Goal: Check status: Check status

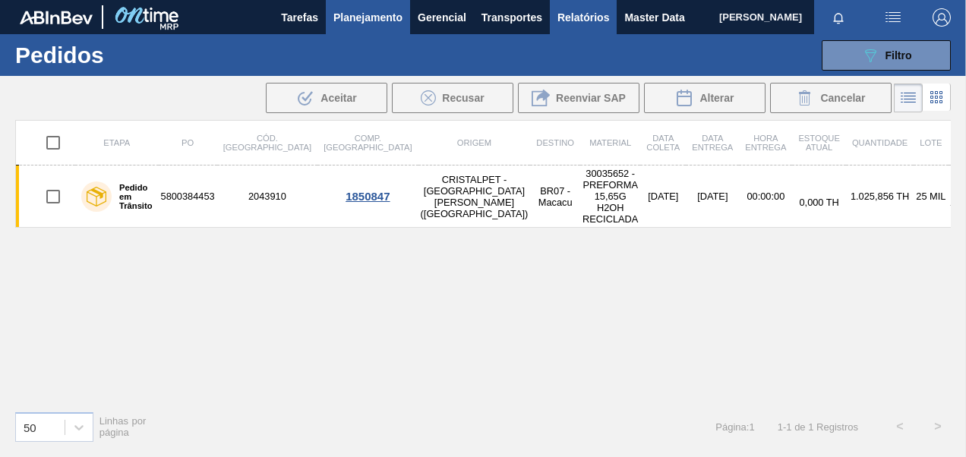
click at [603, 14] on span "Relatórios" at bounding box center [583, 17] width 52 height 18
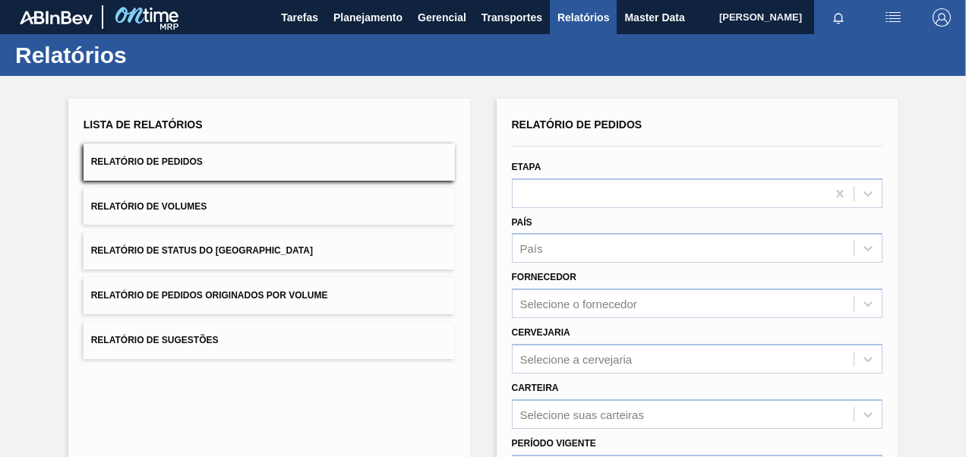
click at [228, 299] on span "Relatório de Pedidos Originados por Volume" at bounding box center [209, 295] width 237 height 11
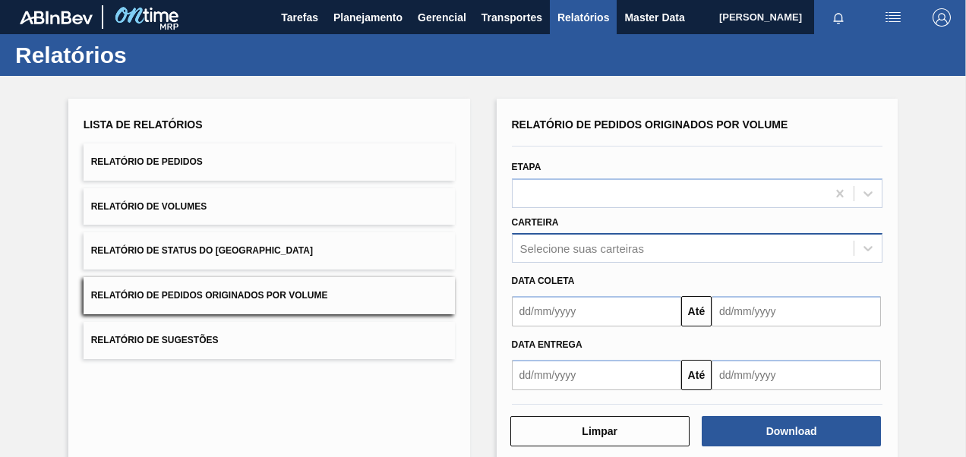
click at [591, 253] on div "Selecione suas carteiras" at bounding box center [697, 248] width 371 height 30
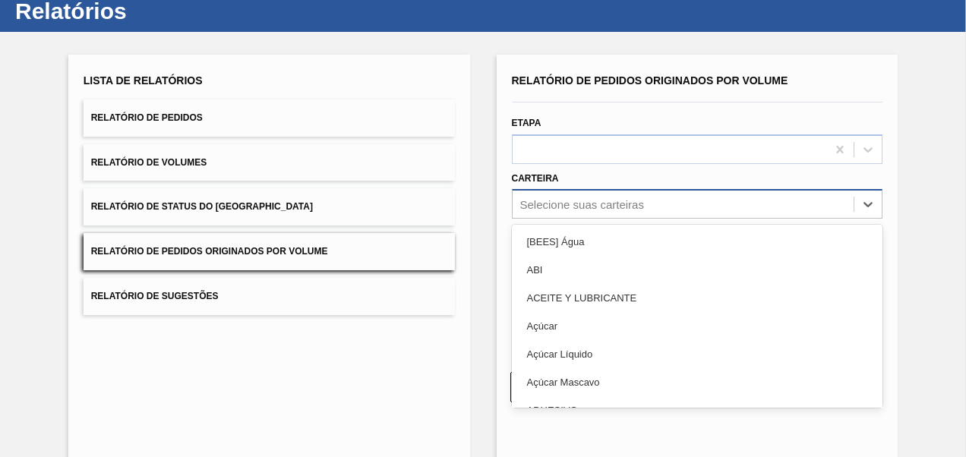
scroll to position [46, 0]
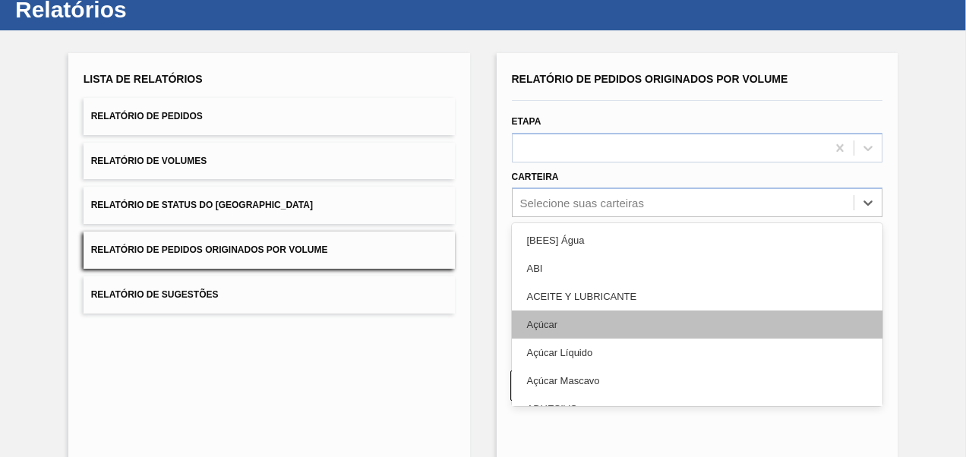
click at [572, 316] on div "Açúcar" at bounding box center [697, 324] width 371 height 28
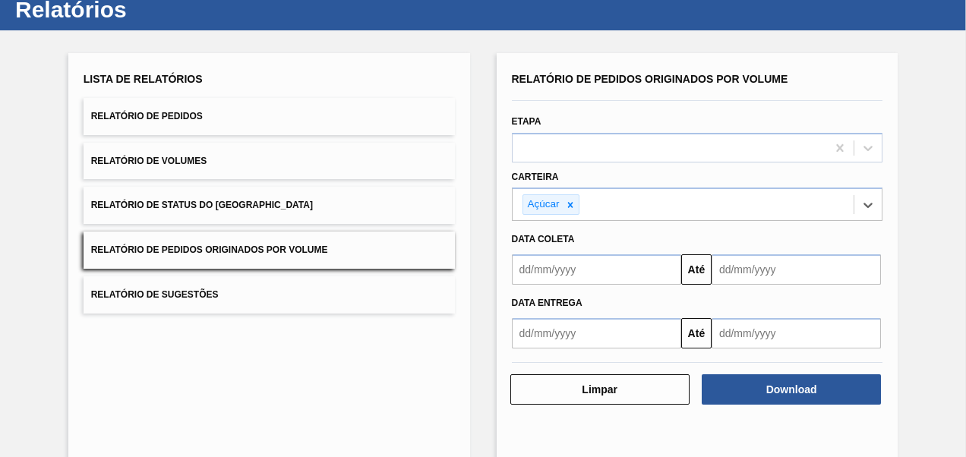
click at [566, 272] on input "text" at bounding box center [596, 269] width 169 height 30
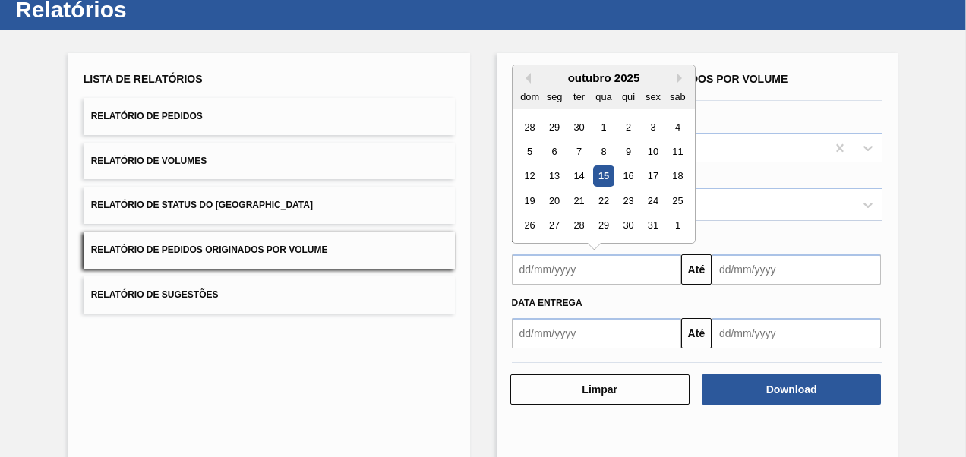
type input "[DATE]"
click at [791, 272] on input "text" at bounding box center [795, 269] width 169 height 30
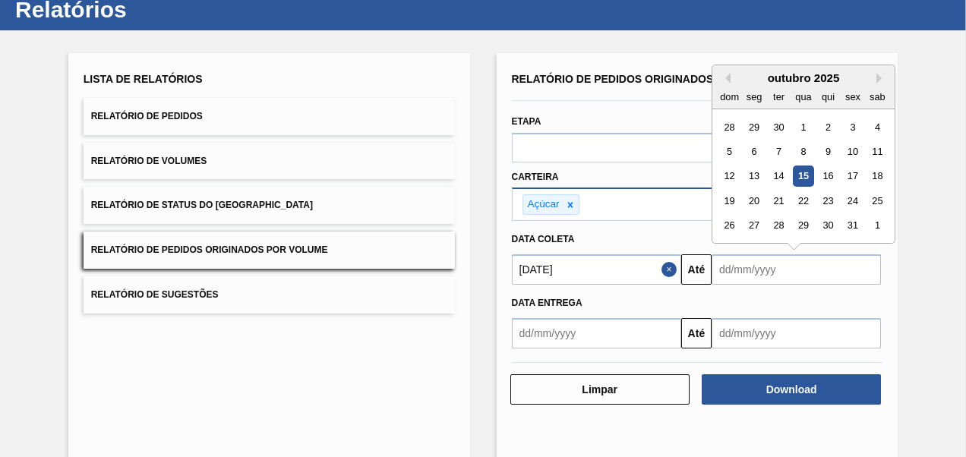
click at [800, 198] on div "22" at bounding box center [803, 201] width 20 height 20
type input "[DATE]"
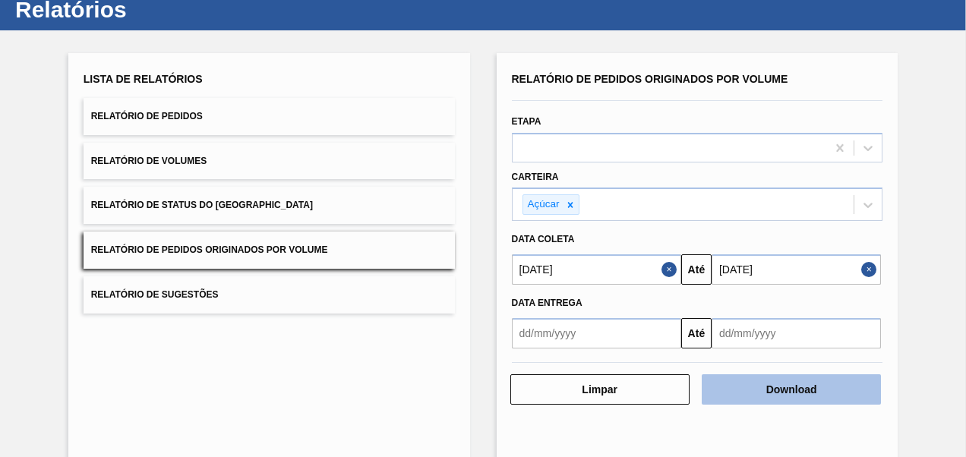
click at [770, 380] on button "Download" at bounding box center [790, 389] width 179 height 30
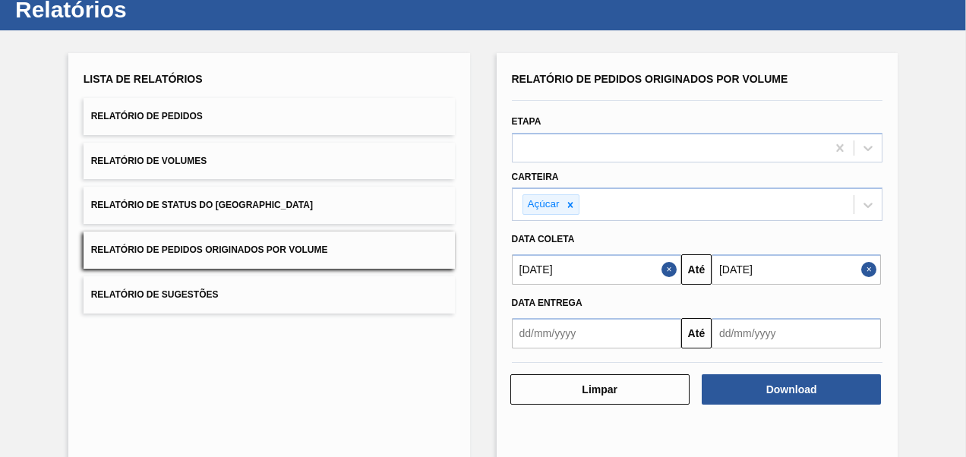
click at [189, 128] on button "Relatório de Pedidos" at bounding box center [269, 116] width 371 height 37
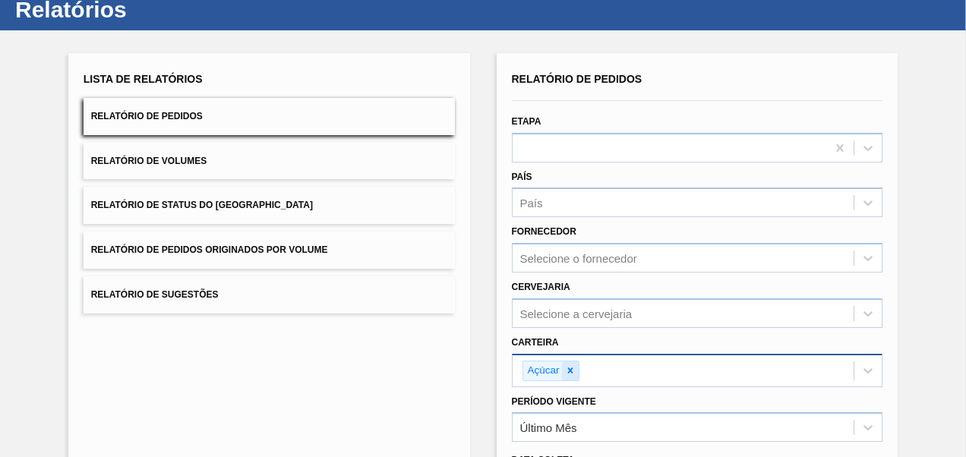
click at [567, 372] on icon at bounding box center [570, 370] width 11 height 11
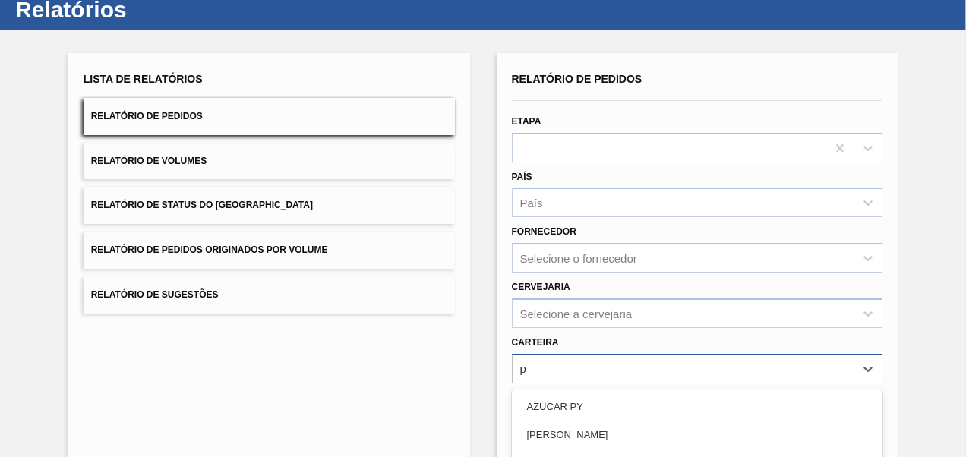
scroll to position [210, 0]
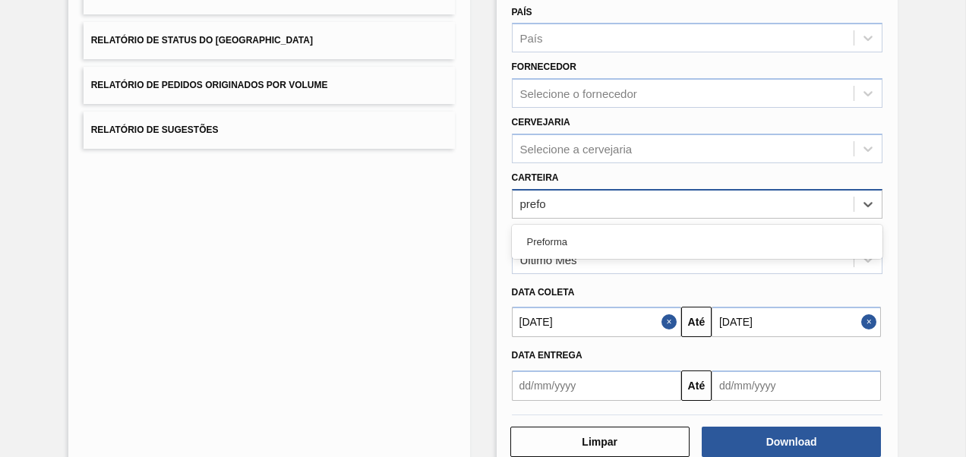
type input "prefor"
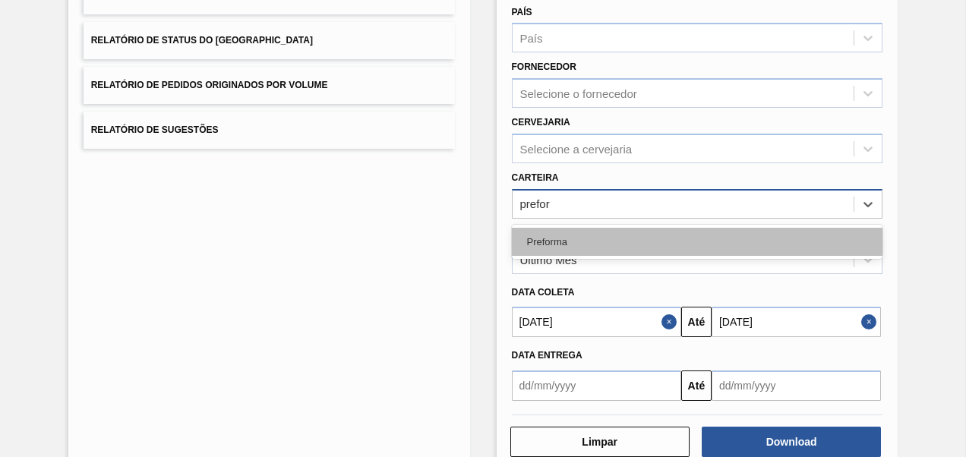
click at [580, 237] on div "Preforma" at bounding box center [697, 242] width 371 height 28
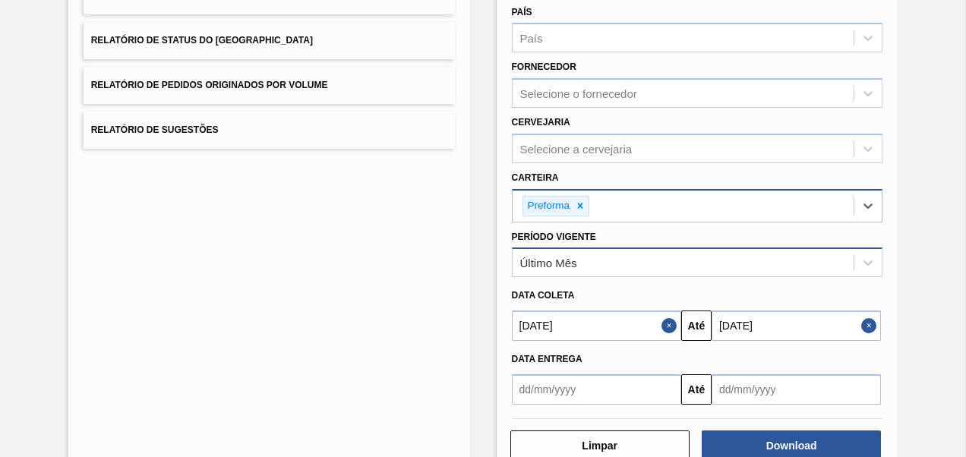
click at [581, 264] on div "Último Mês" at bounding box center [683, 263] width 342 height 22
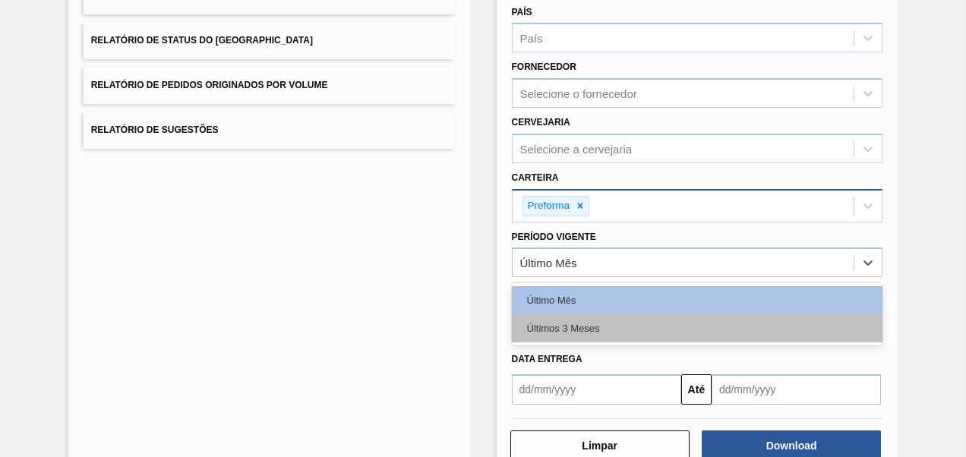
click at [575, 328] on div "Últimos 3 Meses" at bounding box center [697, 328] width 371 height 28
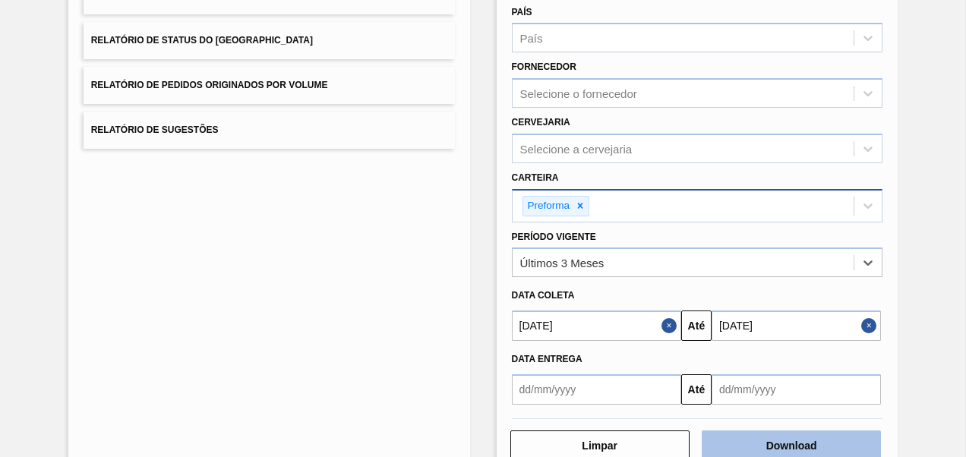
click at [758, 440] on button "Download" at bounding box center [790, 445] width 179 height 30
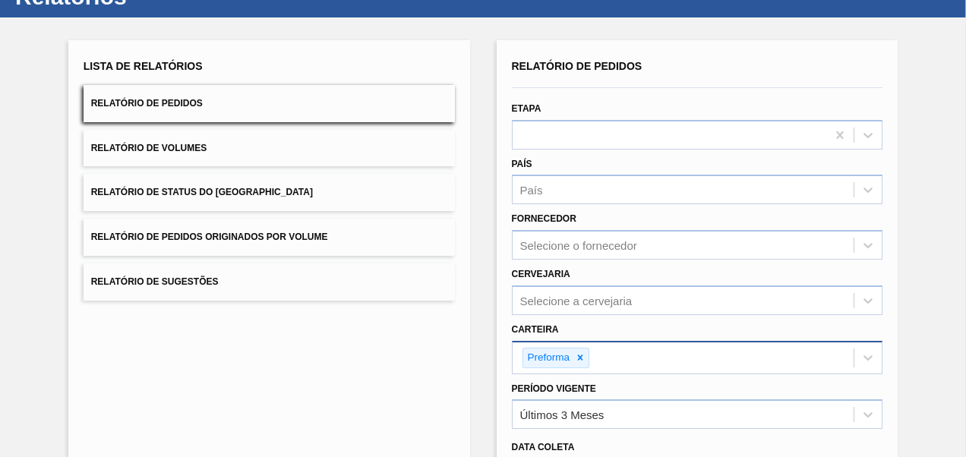
click at [437, 35] on div "Lista de Relatórios Relatório de Pedidos Relatório de Volumes Relatório de Stat…" at bounding box center [483, 332] width 966 height 631
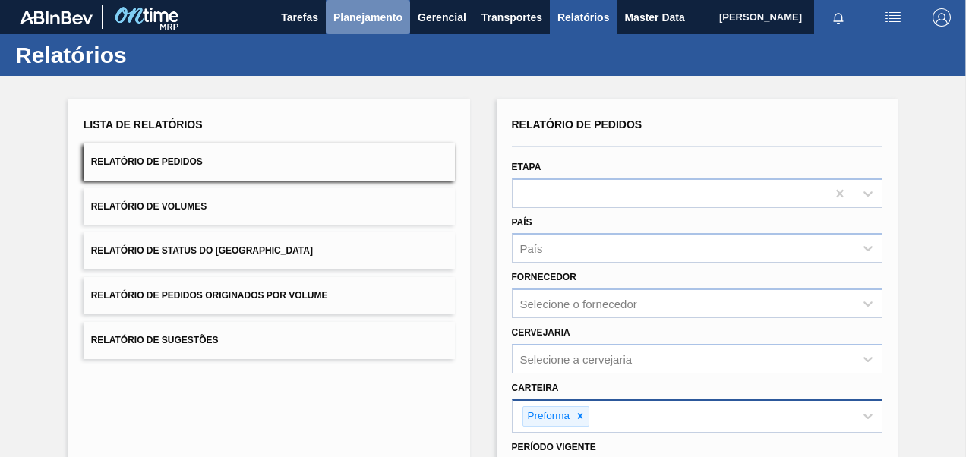
click at [386, 14] on span "Planejamento" at bounding box center [367, 17] width 69 height 18
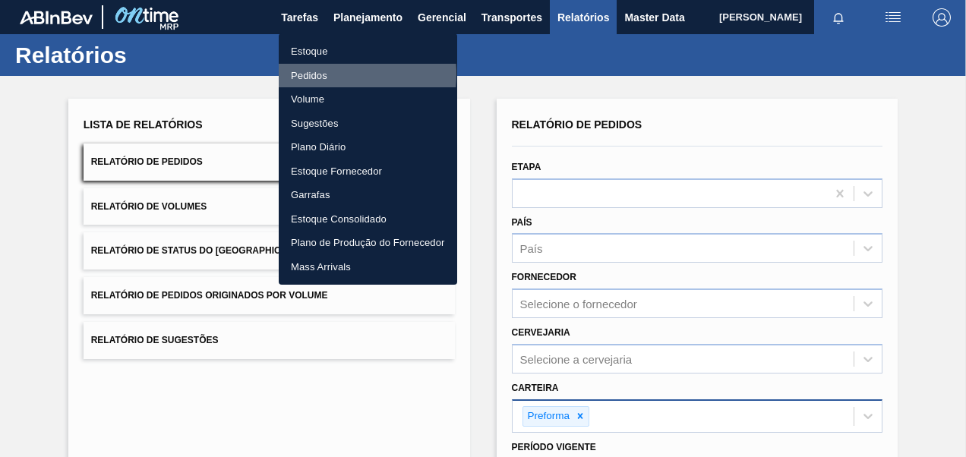
click at [311, 74] on li "Pedidos" at bounding box center [368, 76] width 178 height 24
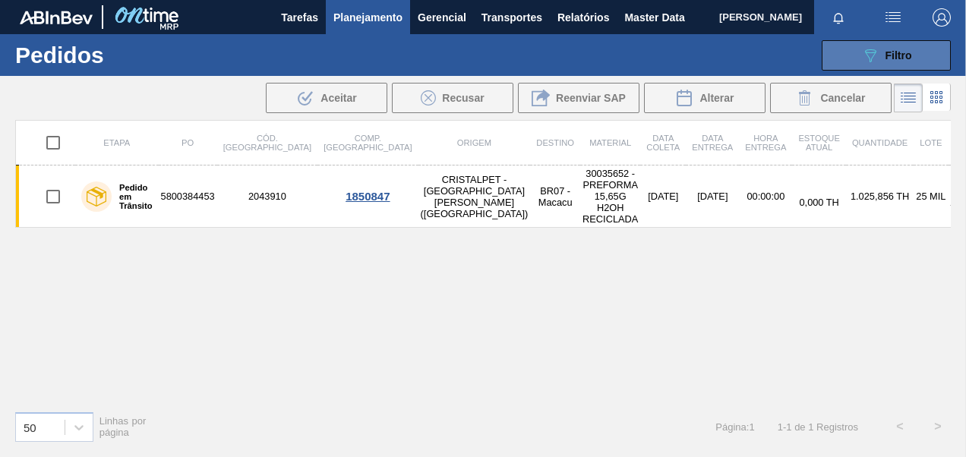
click at [897, 68] on button "089F7B8B-B2A5-4AFE-B5C0-19BA573D28AC Filtro" at bounding box center [885, 55] width 129 height 30
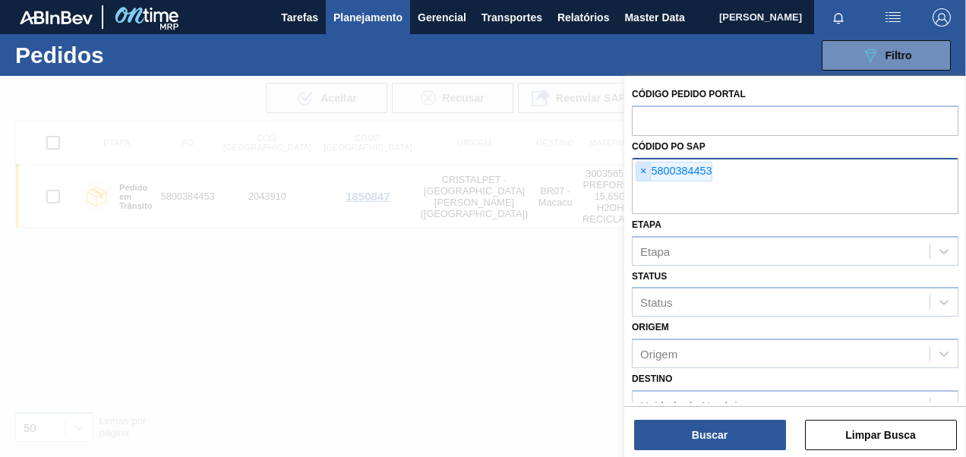
click at [644, 170] on span "×" at bounding box center [643, 171] width 14 height 18
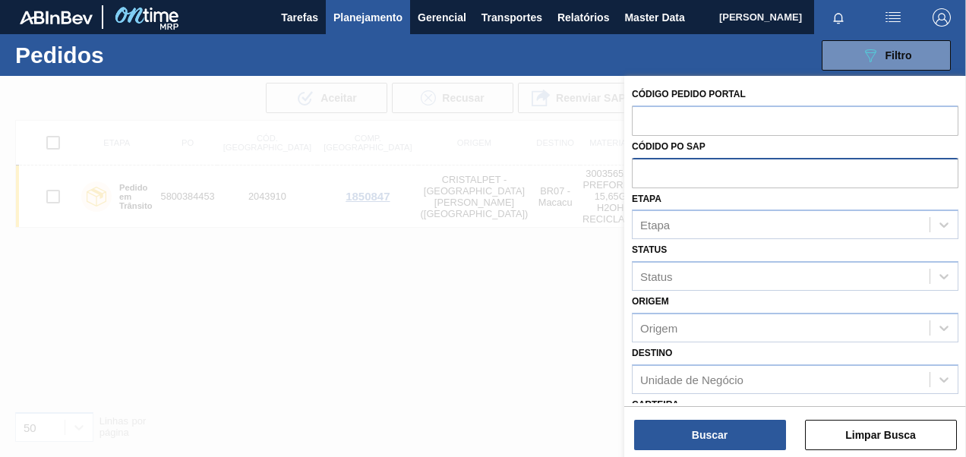
paste input "5800389556"
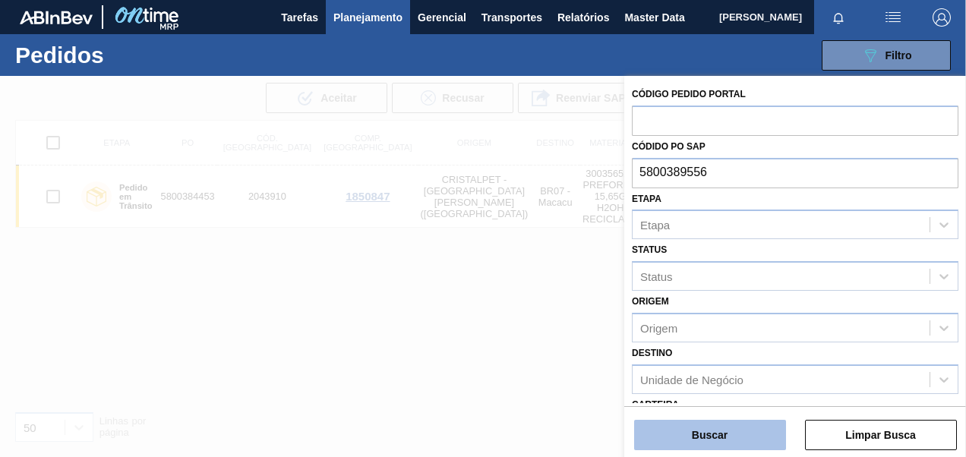
type input "5800389556"
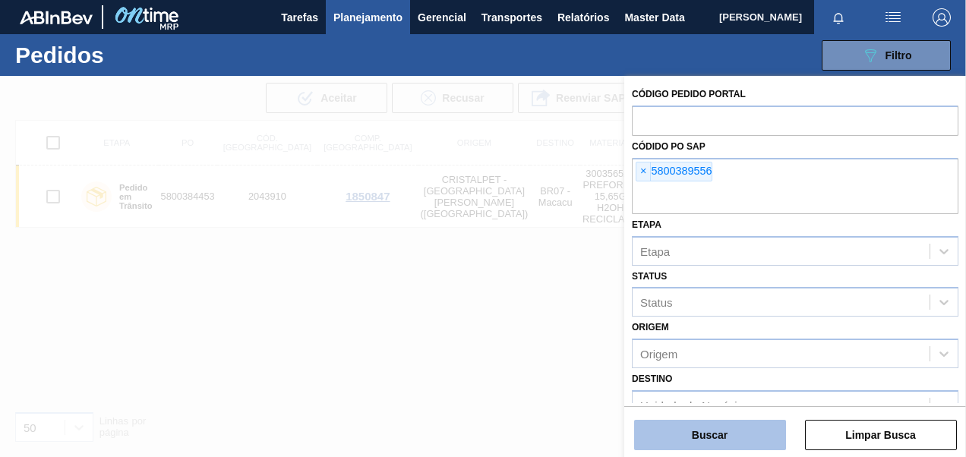
click at [733, 427] on button "Buscar" at bounding box center [710, 435] width 152 height 30
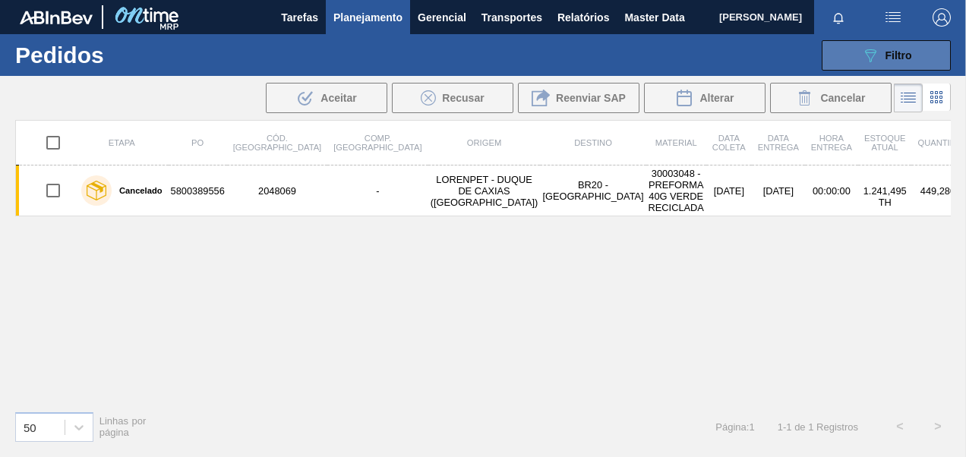
click at [897, 59] on span "Filtro" at bounding box center [898, 55] width 27 height 12
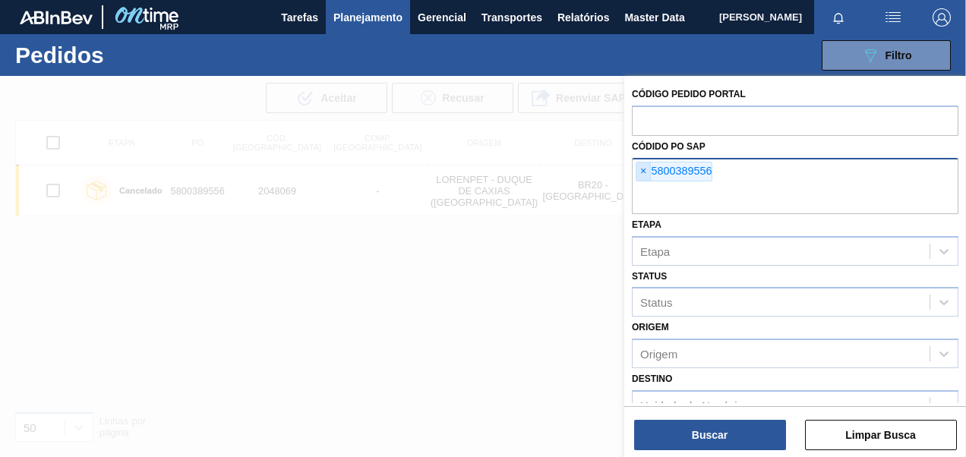
click at [640, 165] on span "×" at bounding box center [643, 171] width 14 height 18
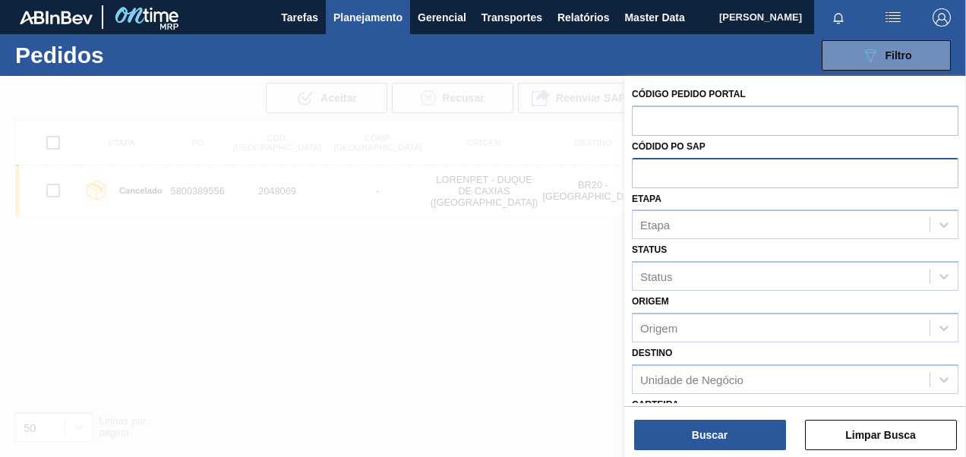
paste input "5800389544"
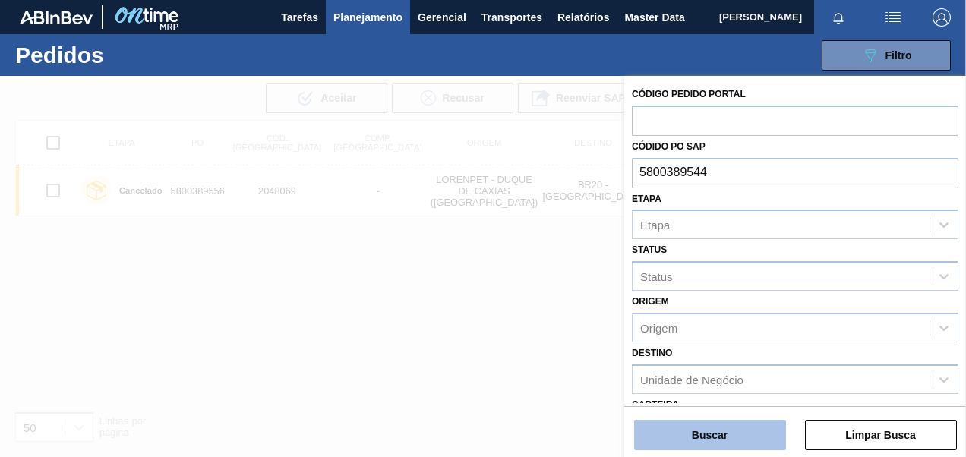
type input "5800389544"
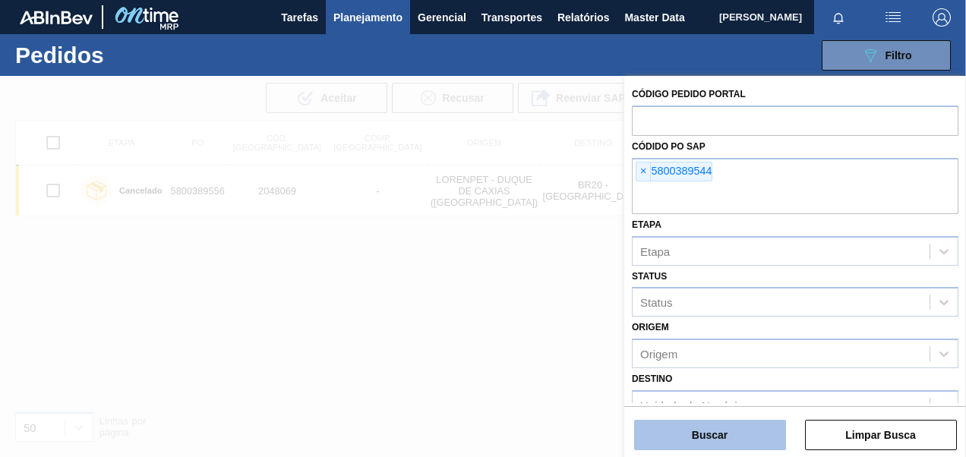
click at [689, 440] on button "Buscar" at bounding box center [710, 435] width 152 height 30
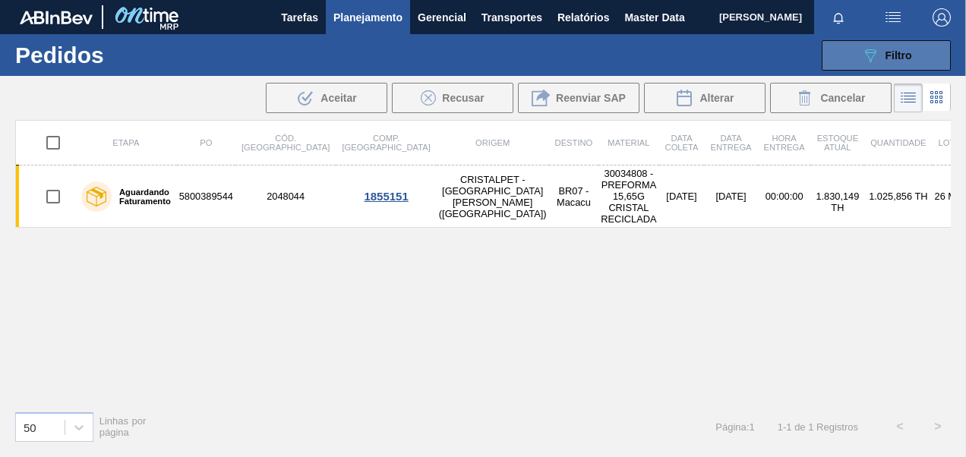
click at [861, 56] on icon "089F7B8B-B2A5-4AFE-B5C0-19BA573D28AC" at bounding box center [870, 55] width 18 height 18
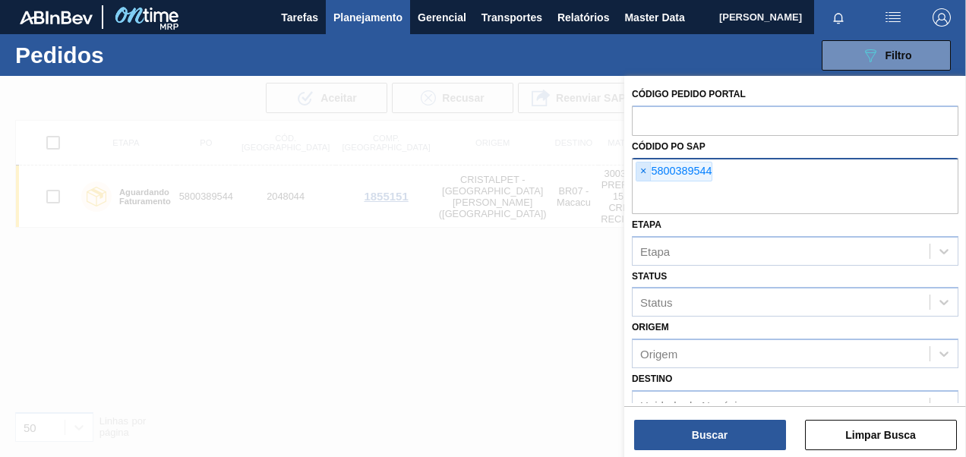
click at [644, 174] on span "×" at bounding box center [643, 171] width 14 height 18
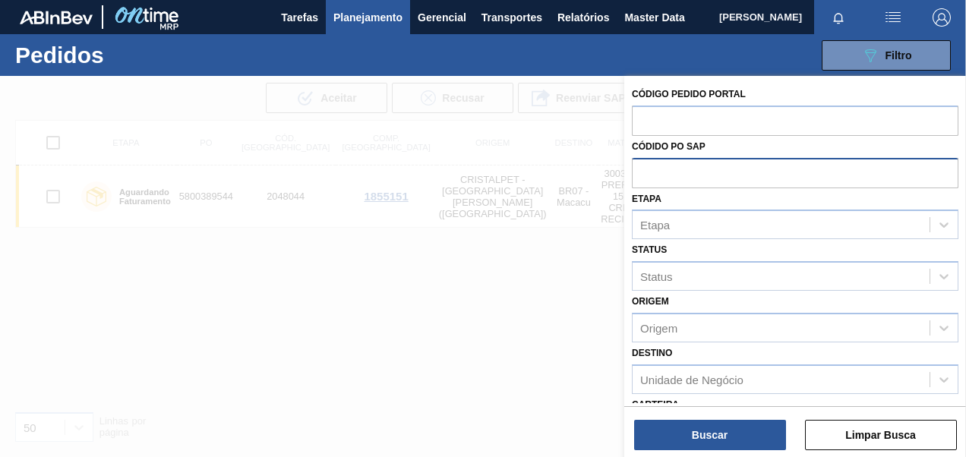
paste input "text"
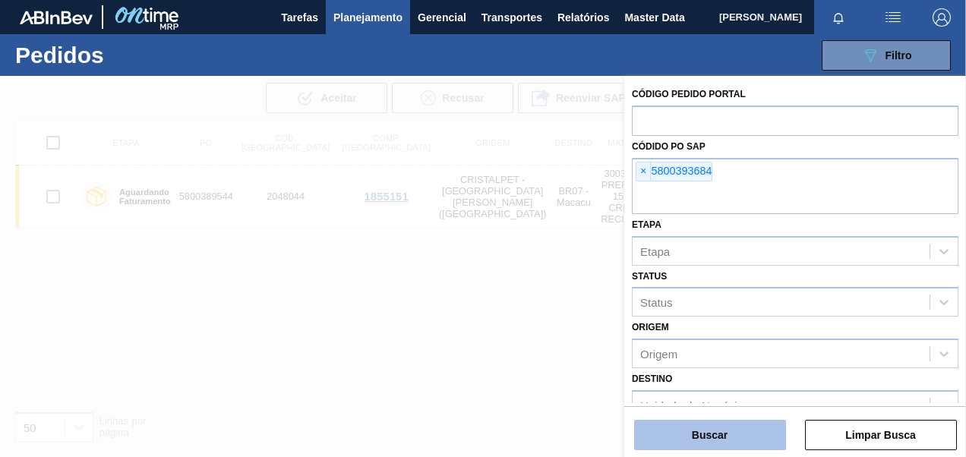
click at [722, 430] on button "Buscar" at bounding box center [710, 435] width 152 height 30
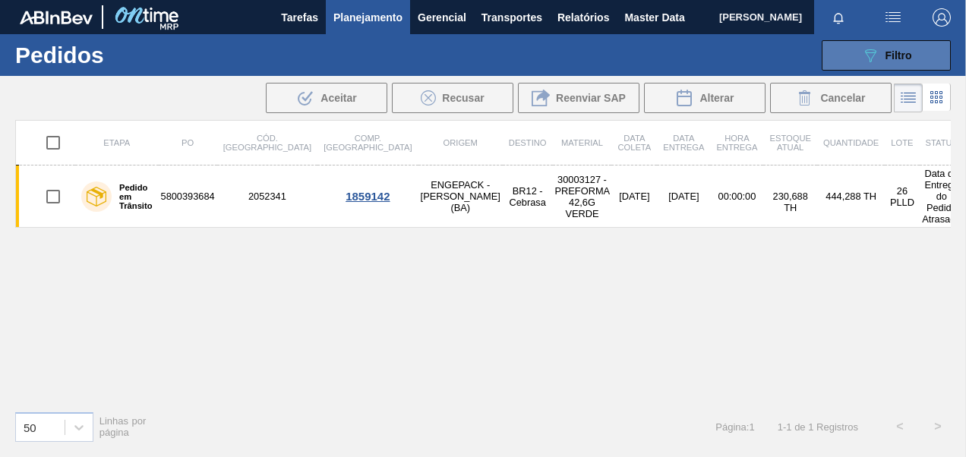
click at [865, 44] on button "089F7B8B-B2A5-4AFE-B5C0-19BA573D28AC Filtro" at bounding box center [885, 55] width 129 height 30
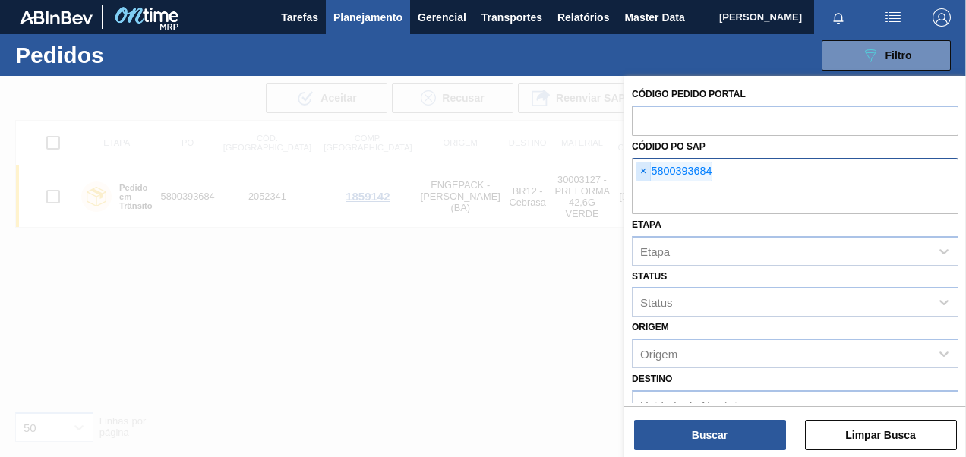
click at [641, 175] on span "×" at bounding box center [643, 171] width 14 height 18
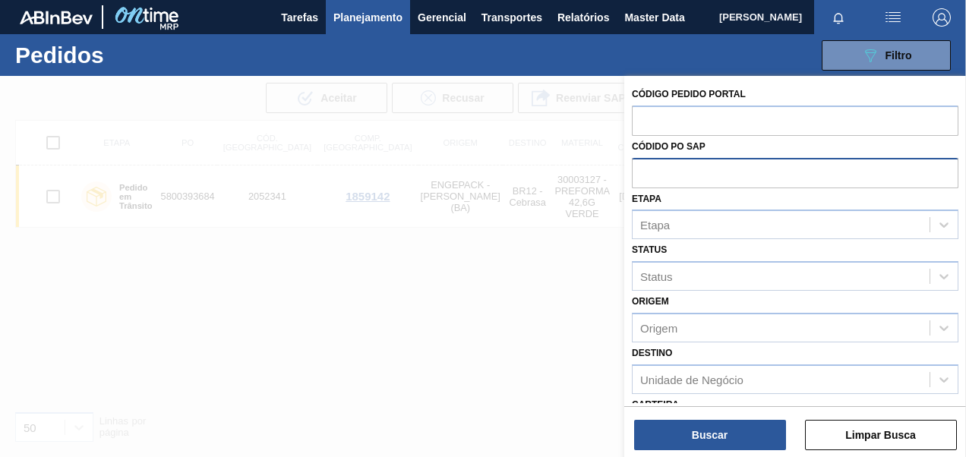
paste input "5800389544"
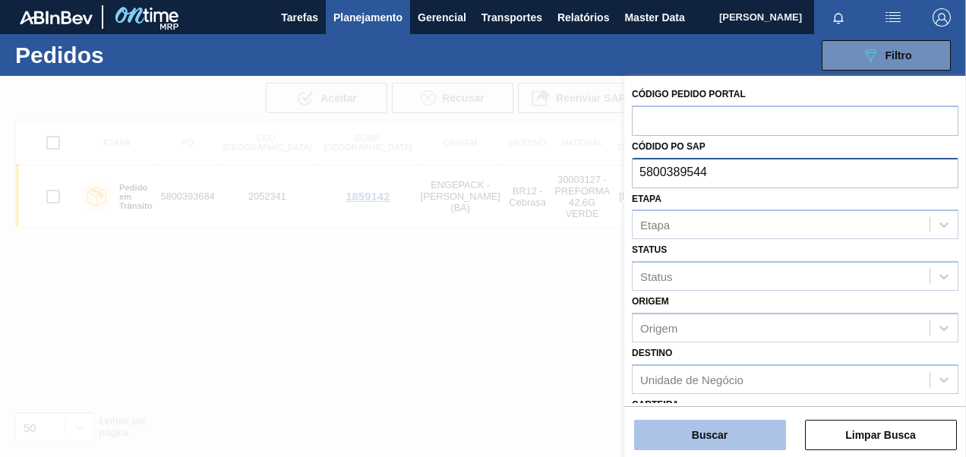
type input "5800389544"
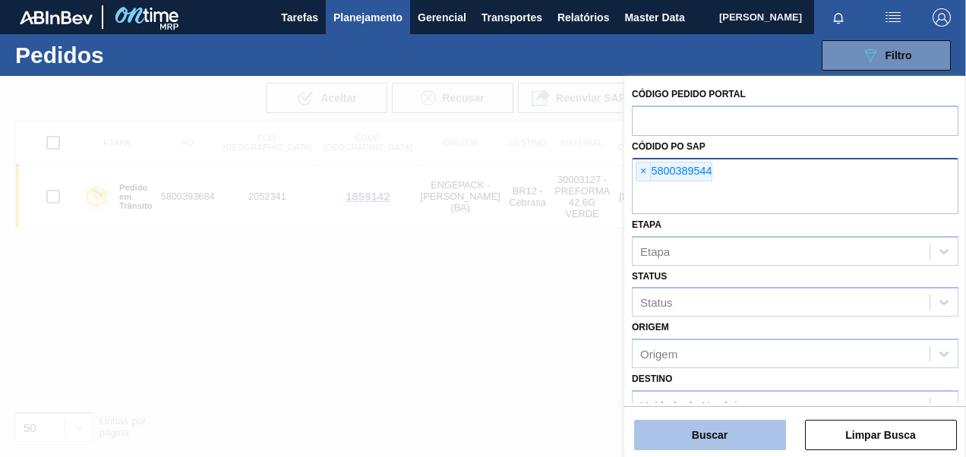
click at [677, 440] on button "Buscar" at bounding box center [710, 435] width 152 height 30
